Goal: Task Accomplishment & Management: Manage account settings

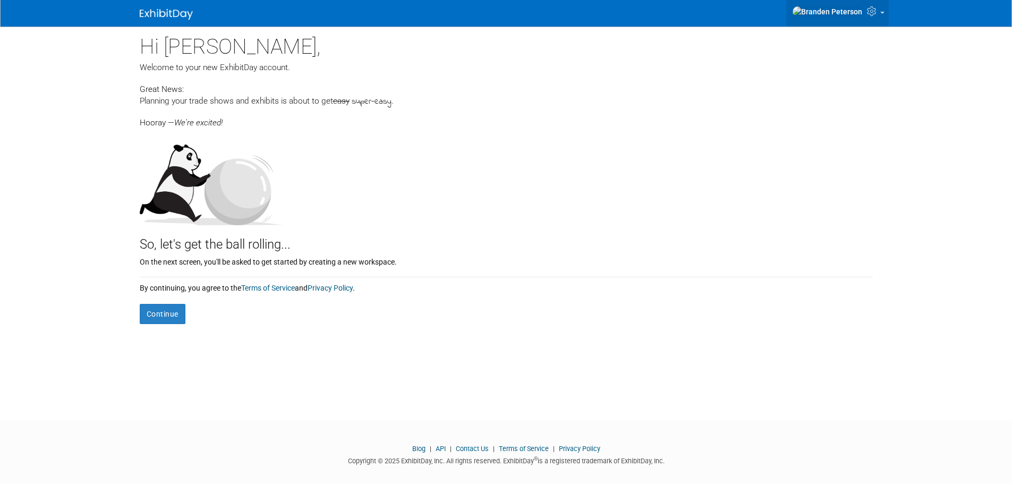
click at [880, 14] on span at bounding box center [882, 13] width 4 height 2
click at [850, 58] on link "Sign out" at bounding box center [846, 53] width 84 height 15
